Goal: Task Accomplishment & Management: Use online tool/utility

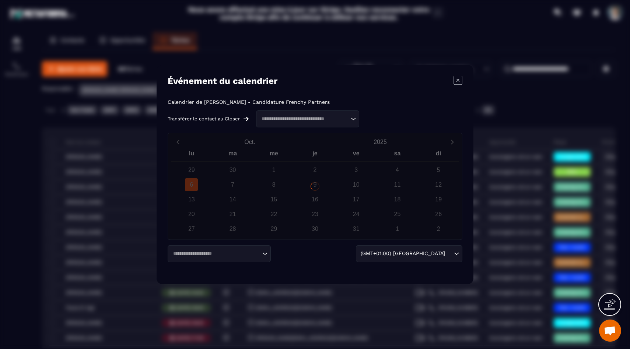
scroll to position [651, 0]
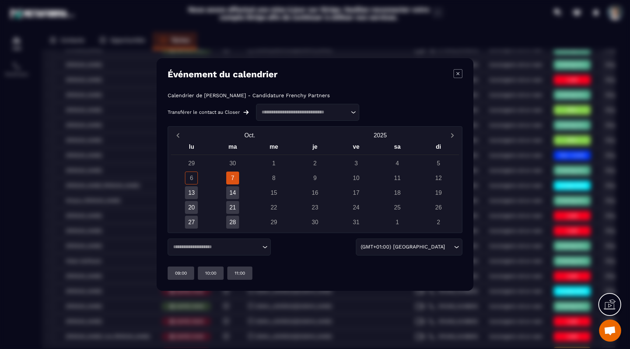
click at [234, 175] on div "7" at bounding box center [232, 178] width 13 height 13
click at [231, 190] on div "14" at bounding box center [232, 192] width 13 height 13
click at [234, 176] on div "7" at bounding box center [232, 178] width 13 height 13
click at [224, 242] on div "Loading..." at bounding box center [219, 247] width 103 height 17
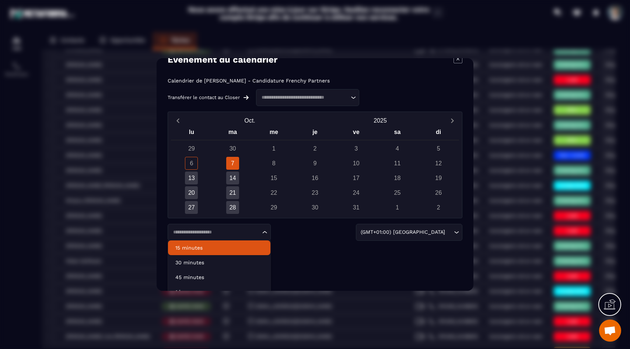
scroll to position [15, 0]
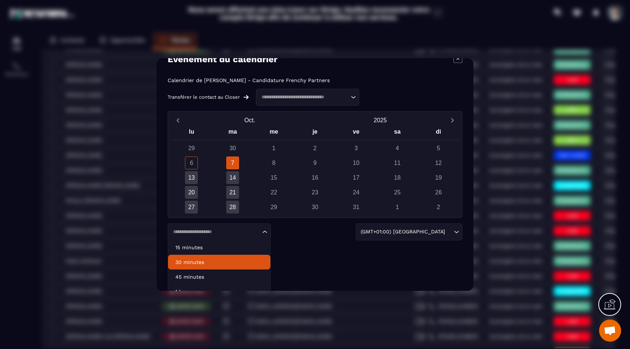
click at [214, 264] on p "30 minutes" at bounding box center [219, 262] width 88 height 7
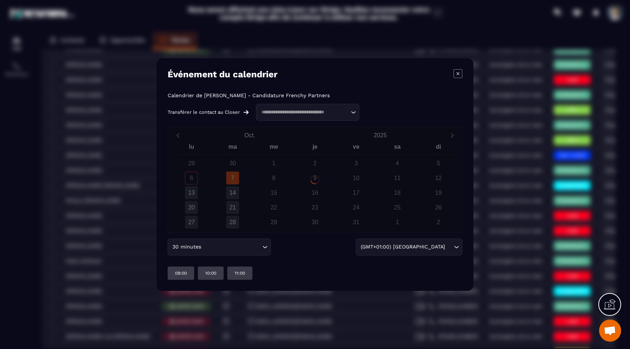
scroll to position [0, 0]
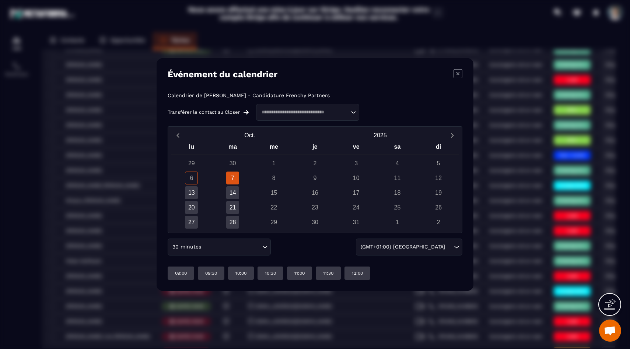
click at [235, 176] on div "7" at bounding box center [232, 178] width 13 height 13
click at [462, 72] on icon "Modal window" at bounding box center [457, 73] width 9 height 9
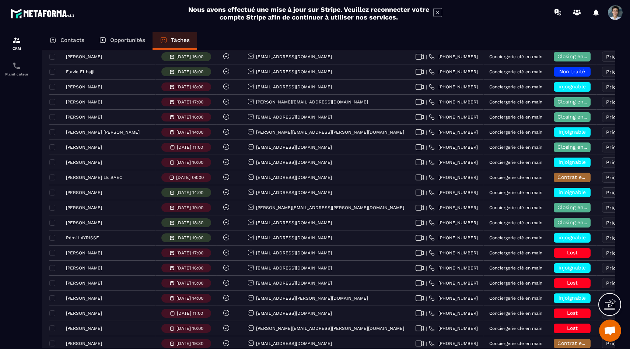
scroll to position [240, 0]
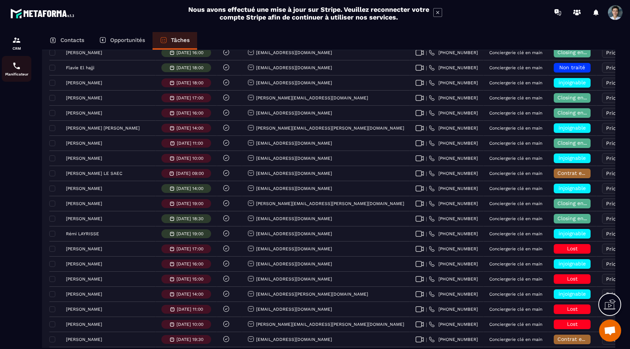
click at [17, 72] on p "Planificateur" at bounding box center [16, 74] width 29 height 4
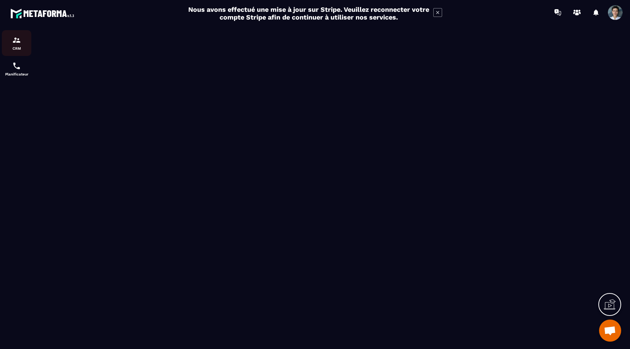
click at [14, 42] on img at bounding box center [16, 40] width 9 height 9
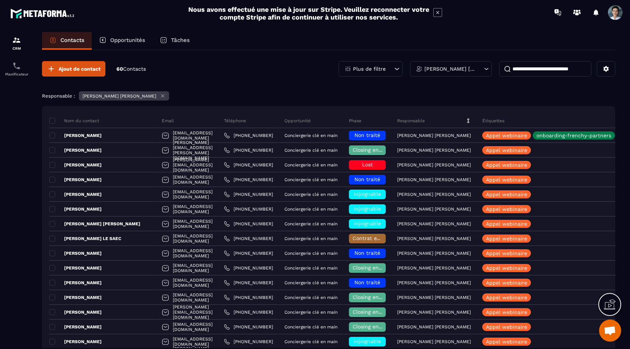
click at [178, 41] on p "Tâches" at bounding box center [180, 40] width 19 height 7
